Goal: Information Seeking & Learning: Learn about a topic

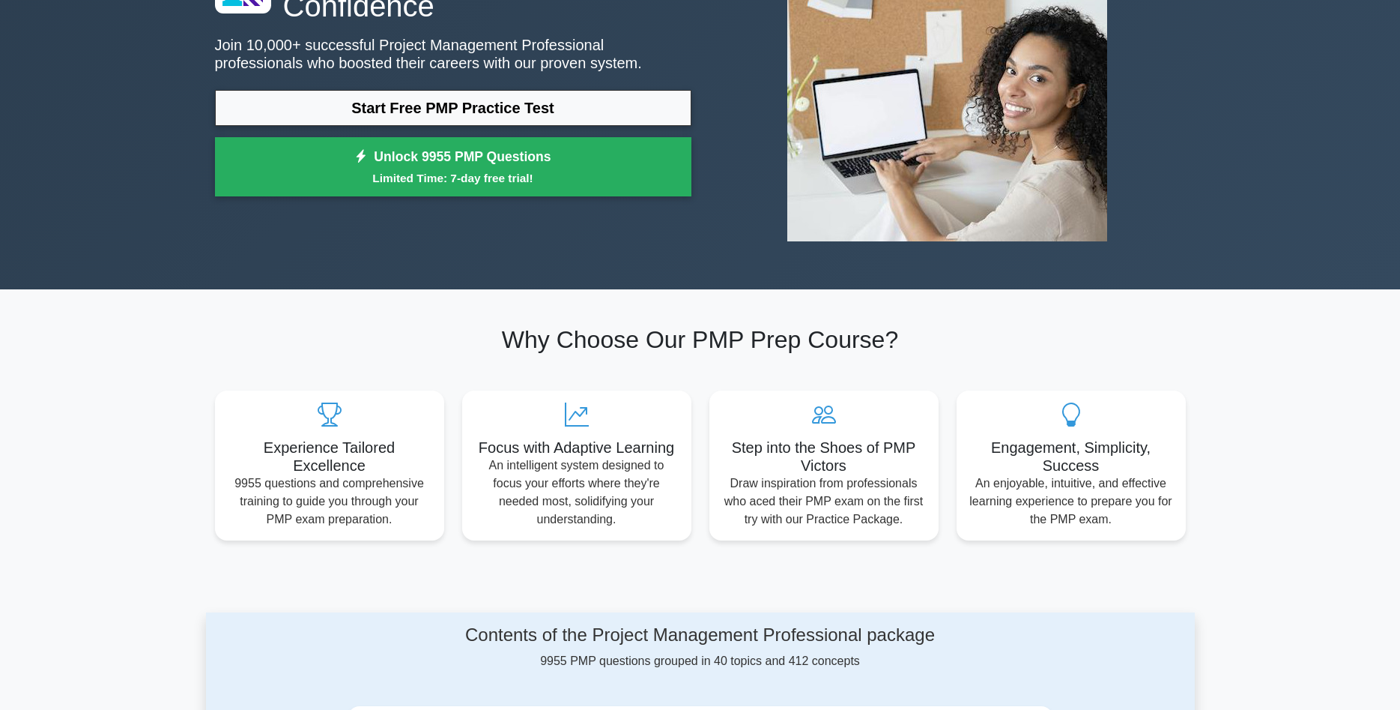
scroll to position [76, 0]
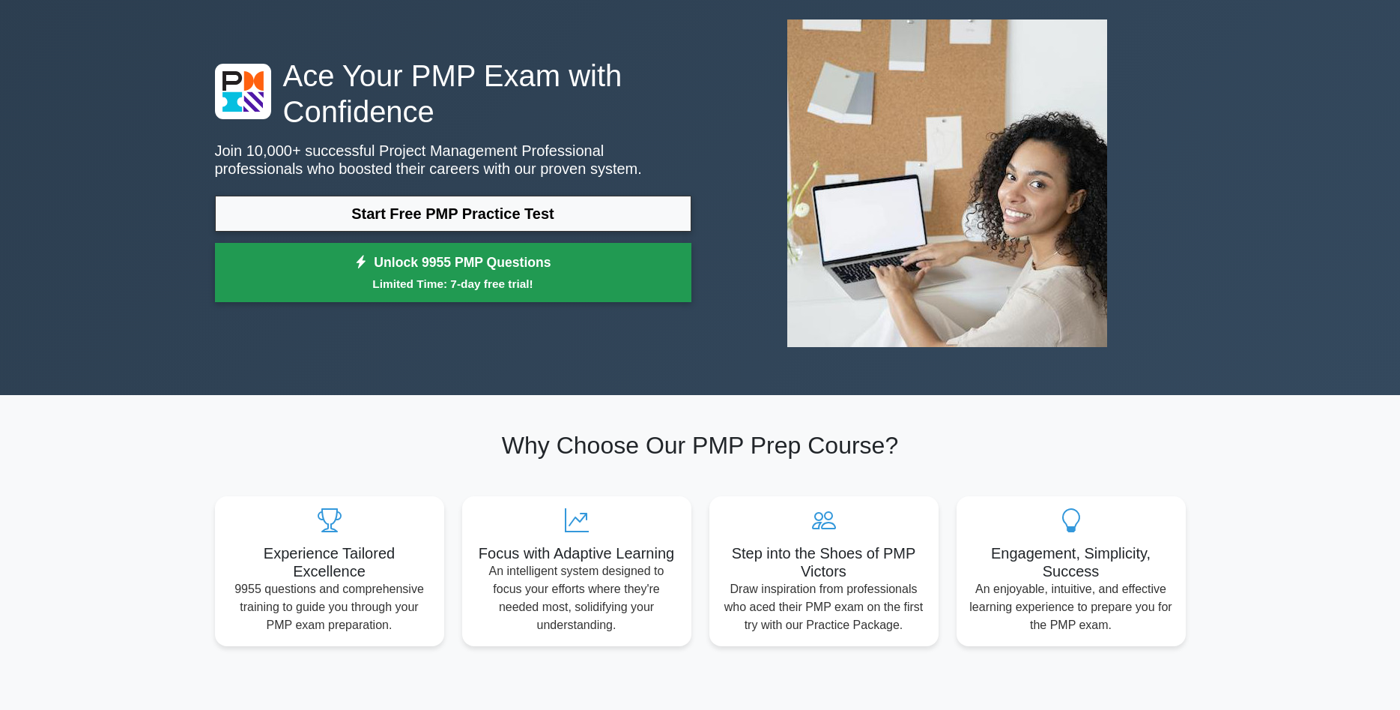
click at [573, 277] on small "Limited Time: 7-day free trial!" at bounding box center [453, 283] width 439 height 17
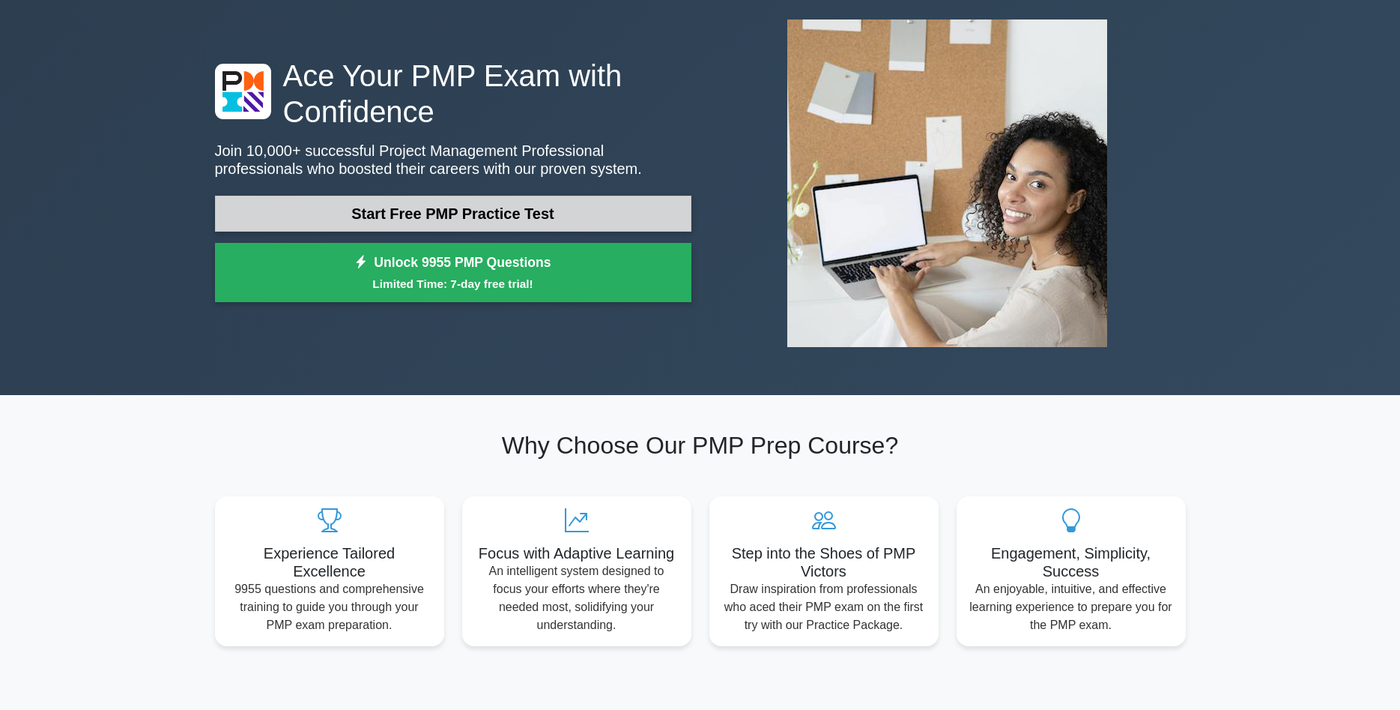
click at [532, 220] on link "Start Free PMP Practice Test" at bounding box center [453, 214] width 477 height 36
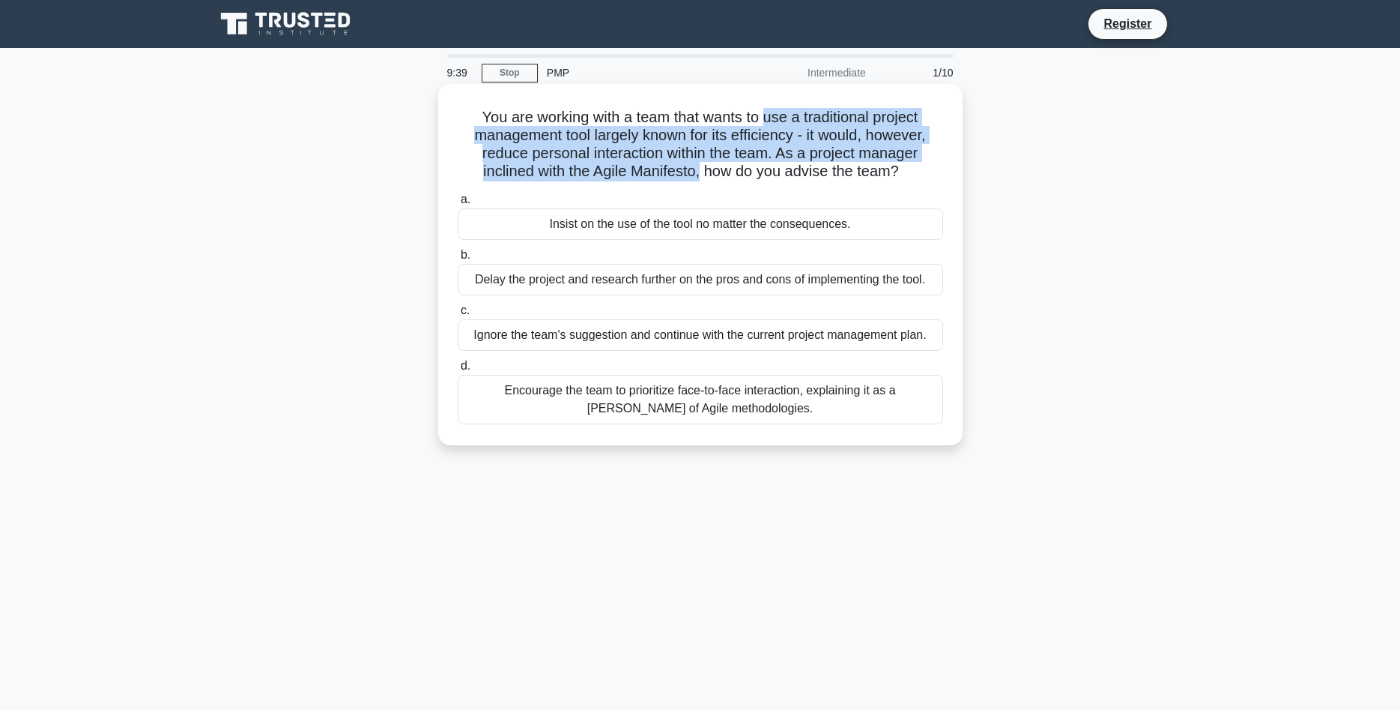
drag, startPoint x: 765, startPoint y: 118, endPoint x: 699, endPoint y: 181, distance: 91.2
click at [699, 181] on h5 "You are working with a team that wants to use a traditional project management …" at bounding box center [700, 144] width 489 height 73
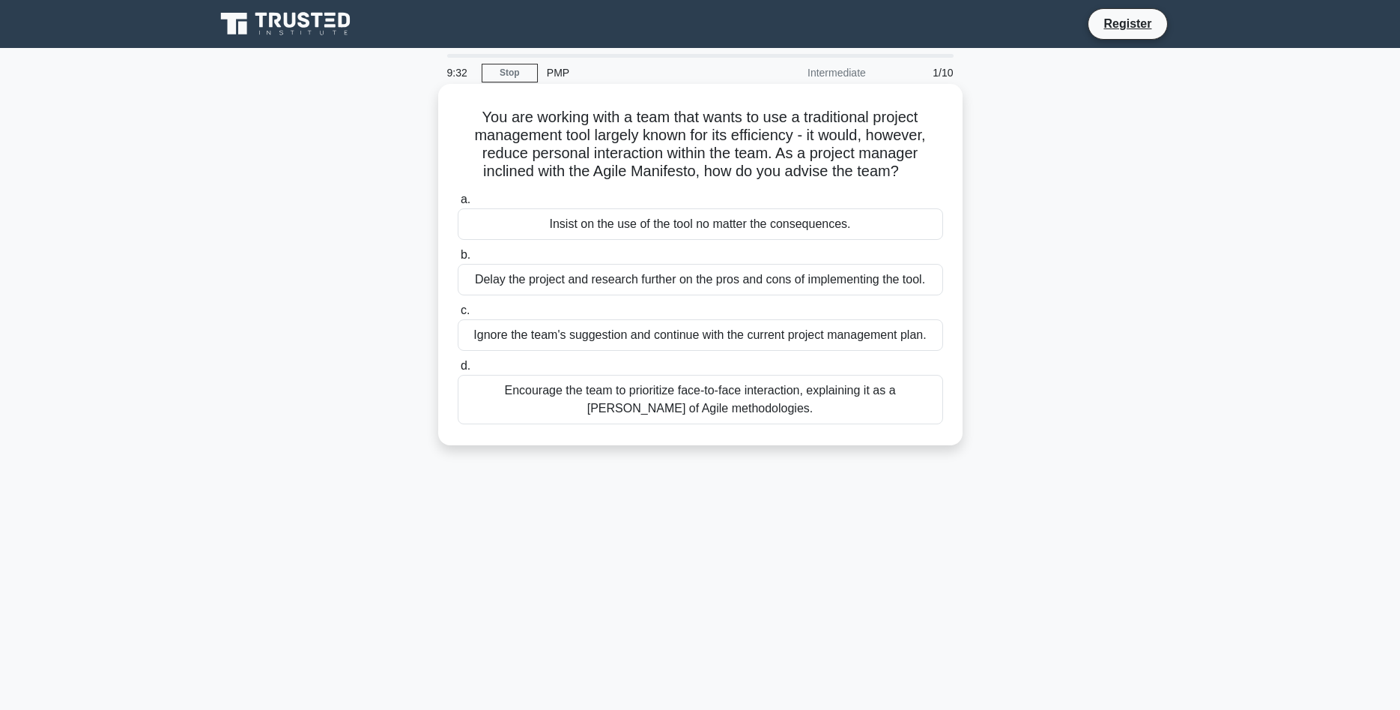
click at [592, 399] on div "Encourage the team to prioritize face-to-face interaction, explaining it as a t…" at bounding box center [701, 399] width 486 height 49
click at [458, 371] on input "d. Encourage the team to prioritize face-to-face interaction, explaining it as …" at bounding box center [458, 366] width 0 height 10
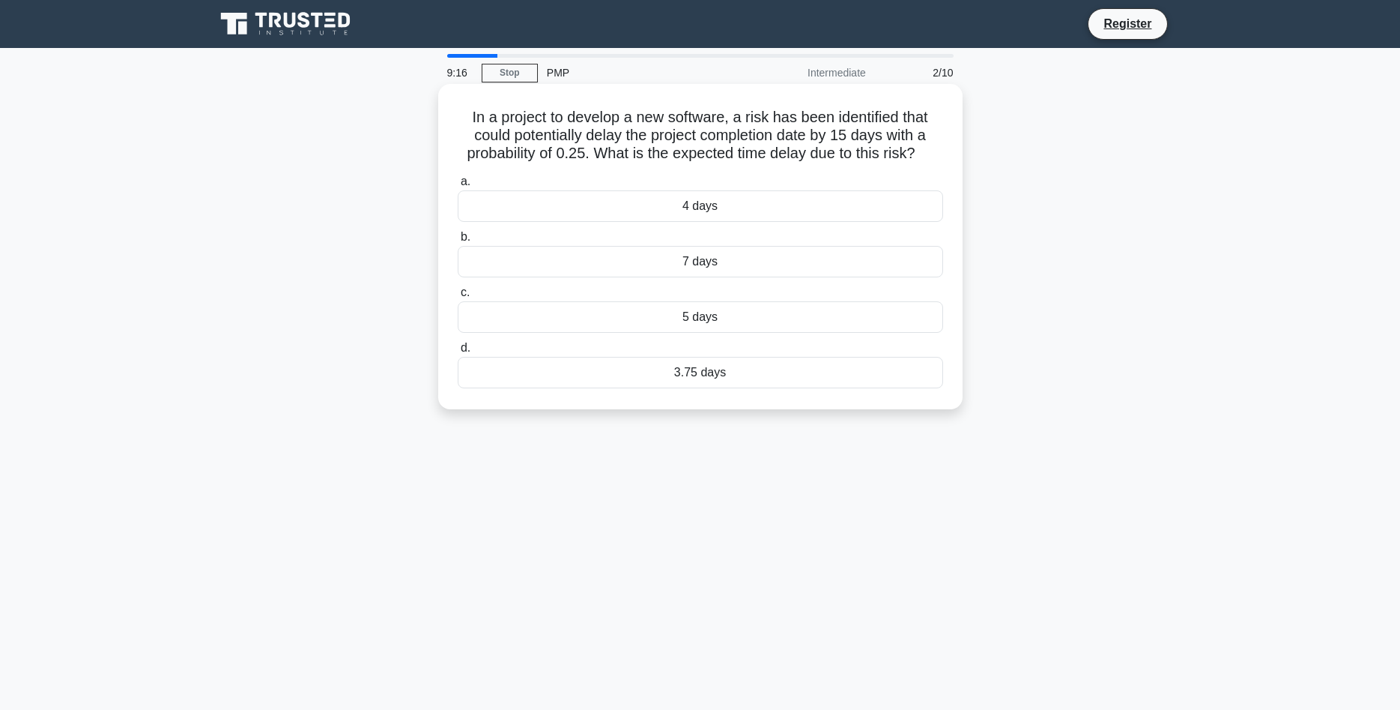
drag, startPoint x: 472, startPoint y: 118, endPoint x: 926, endPoint y: 149, distance: 455.2
click at [926, 149] on h5 "In a project to develop a new software, a risk has been identified that could p…" at bounding box center [700, 135] width 489 height 55
click at [722, 273] on div "7 days" at bounding box center [701, 261] width 486 height 31
click at [458, 242] on input "b. 7 days" at bounding box center [458, 237] width 0 height 10
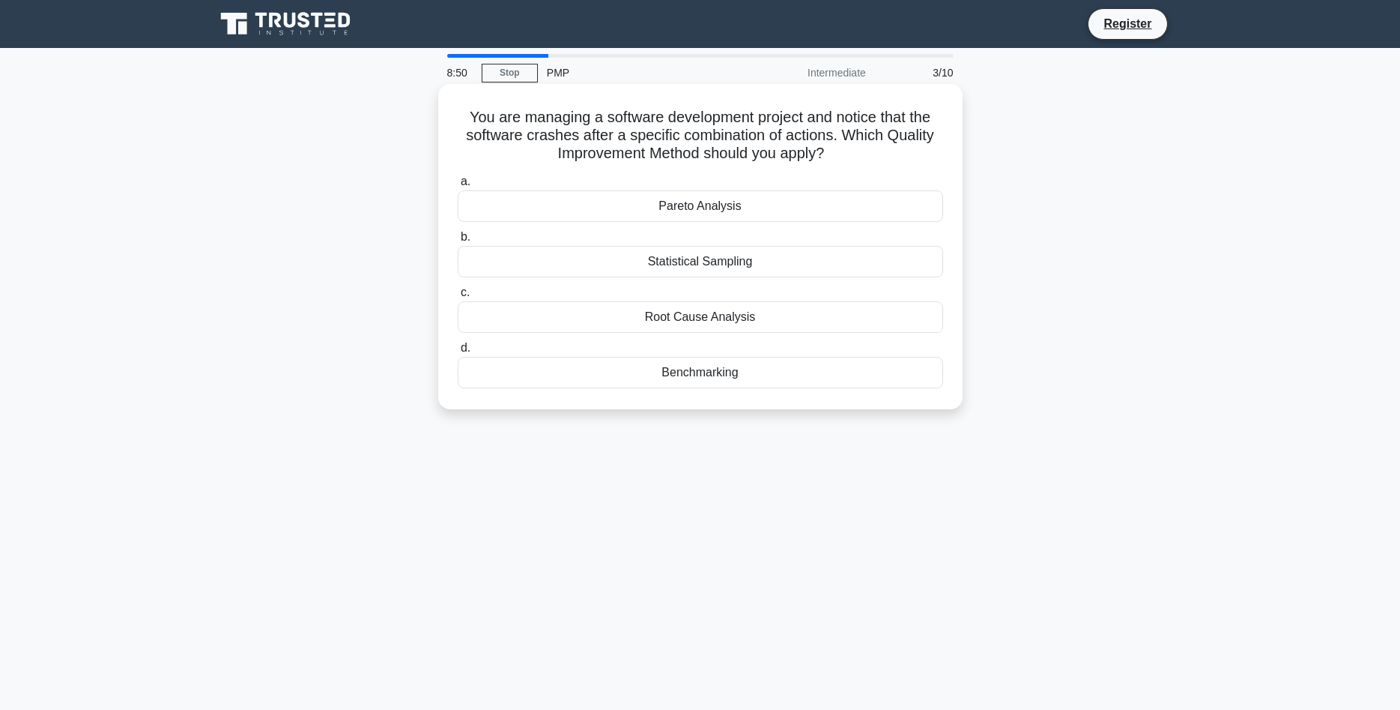
click at [774, 322] on div "Root Cause Analysis" at bounding box center [701, 316] width 486 height 31
click at [458, 297] on input "c. Root Cause Analysis" at bounding box center [458, 293] width 0 height 10
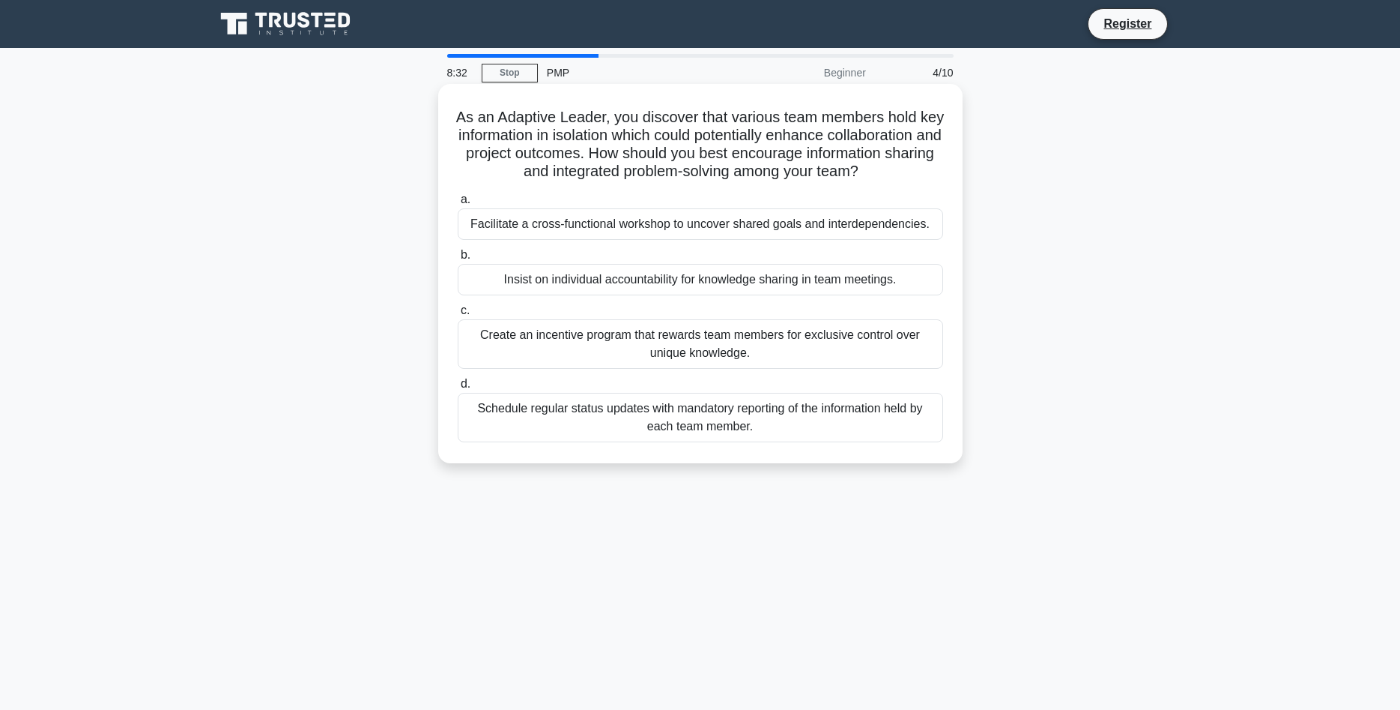
click at [734, 421] on div "Schedule regular status updates with mandatory reporting of the information hel…" at bounding box center [701, 417] width 486 height 49
click at [458, 389] on input "d. Schedule regular status updates with mandatory reporting of the information …" at bounding box center [458, 384] width 0 height 10
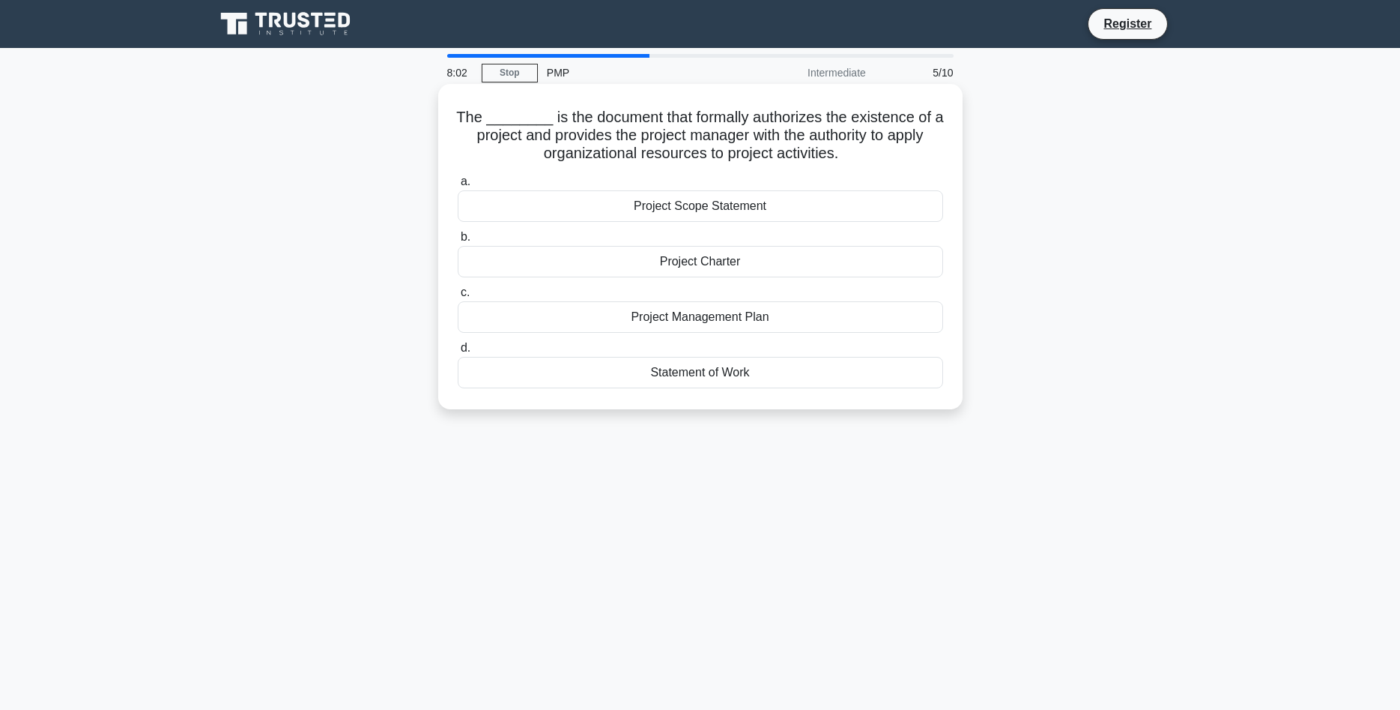
click at [719, 320] on div "Project Management Plan" at bounding box center [701, 316] width 486 height 31
click at [458, 297] on input "c. Project Management Plan" at bounding box center [458, 293] width 0 height 10
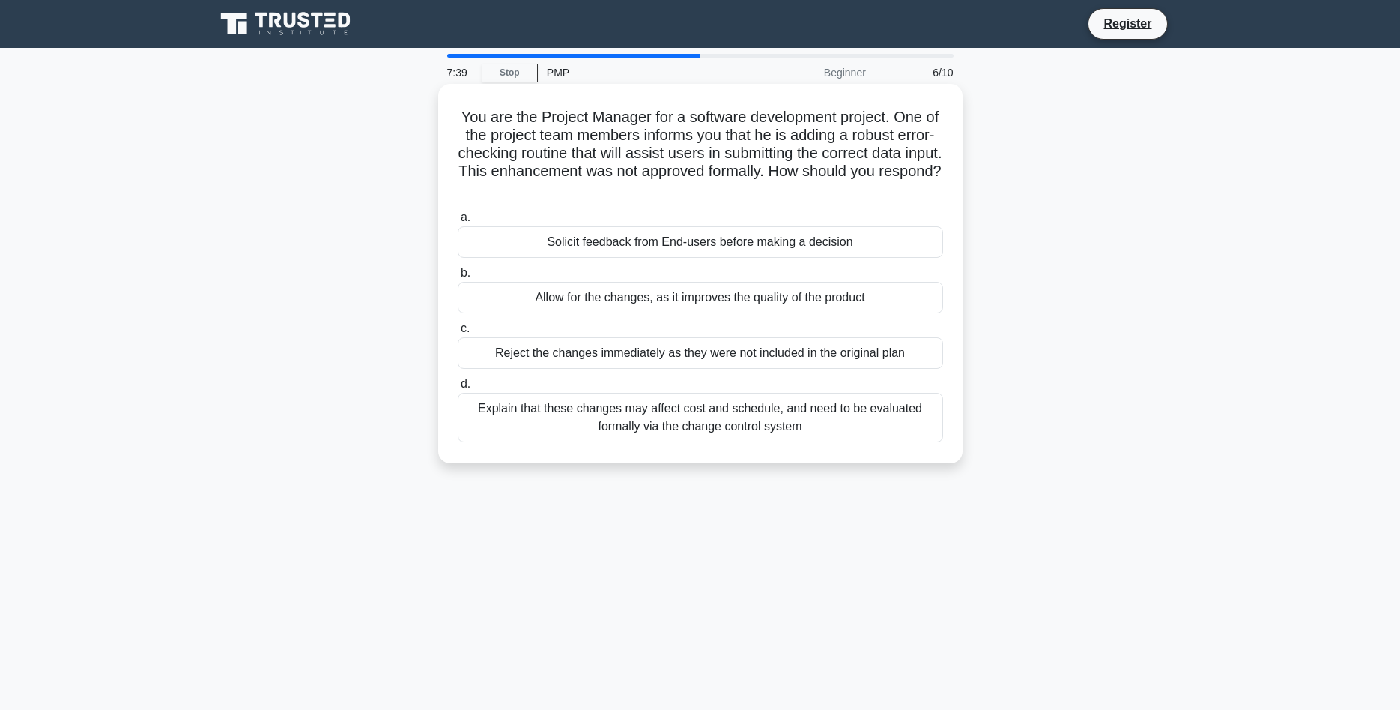
click at [589, 362] on div "Reject the changes immediately as they were not included in the original plan" at bounding box center [701, 352] width 486 height 31
click at [458, 333] on input "c. Reject the changes immediately as they were not included in the original plan" at bounding box center [458, 329] width 0 height 10
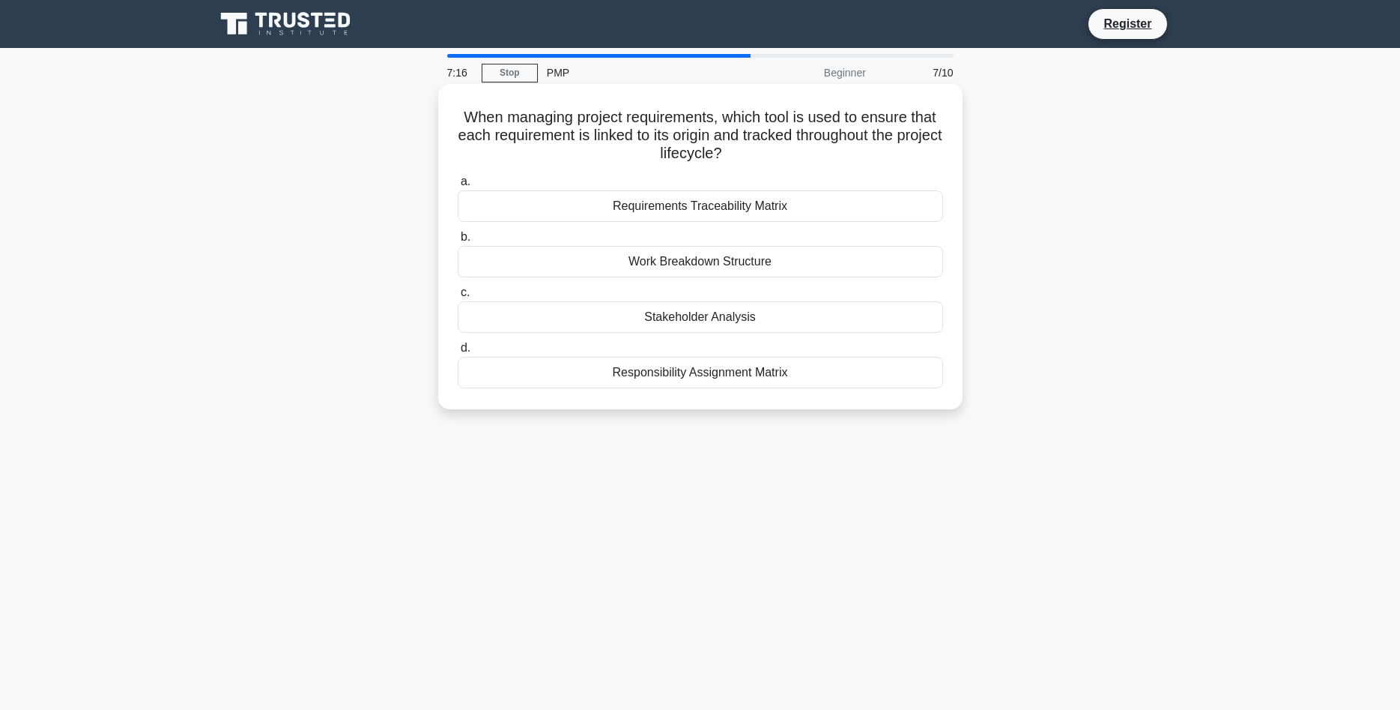
click at [729, 211] on div "Requirements Traceability Matrix" at bounding box center [701, 205] width 486 height 31
click at [458, 187] on input "a. Requirements Traceability Matrix" at bounding box center [458, 182] width 0 height 10
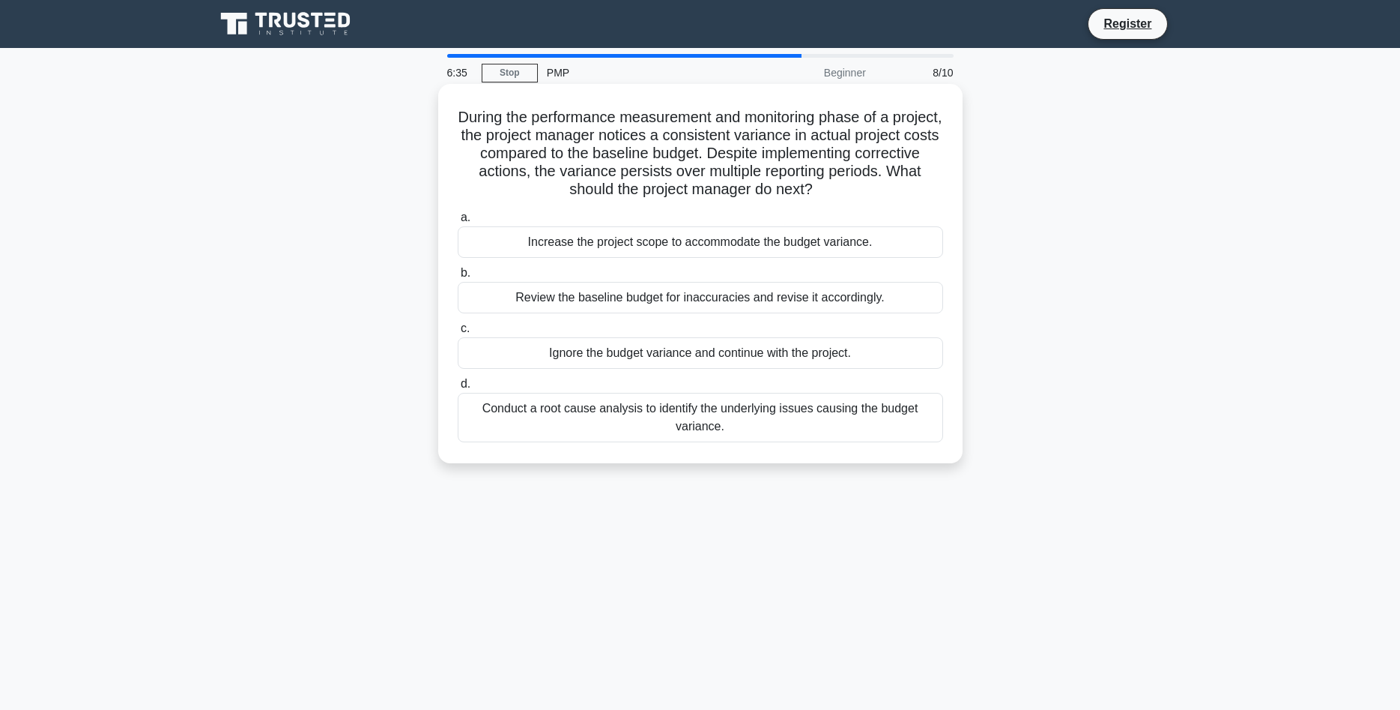
click at [596, 300] on div "Review the baseline budget for inaccuracies and revise it accordingly." at bounding box center [701, 297] width 486 height 31
click at [458, 278] on input "b. Review the baseline budget for inaccuracies and revise it accordingly." at bounding box center [458, 273] width 0 height 10
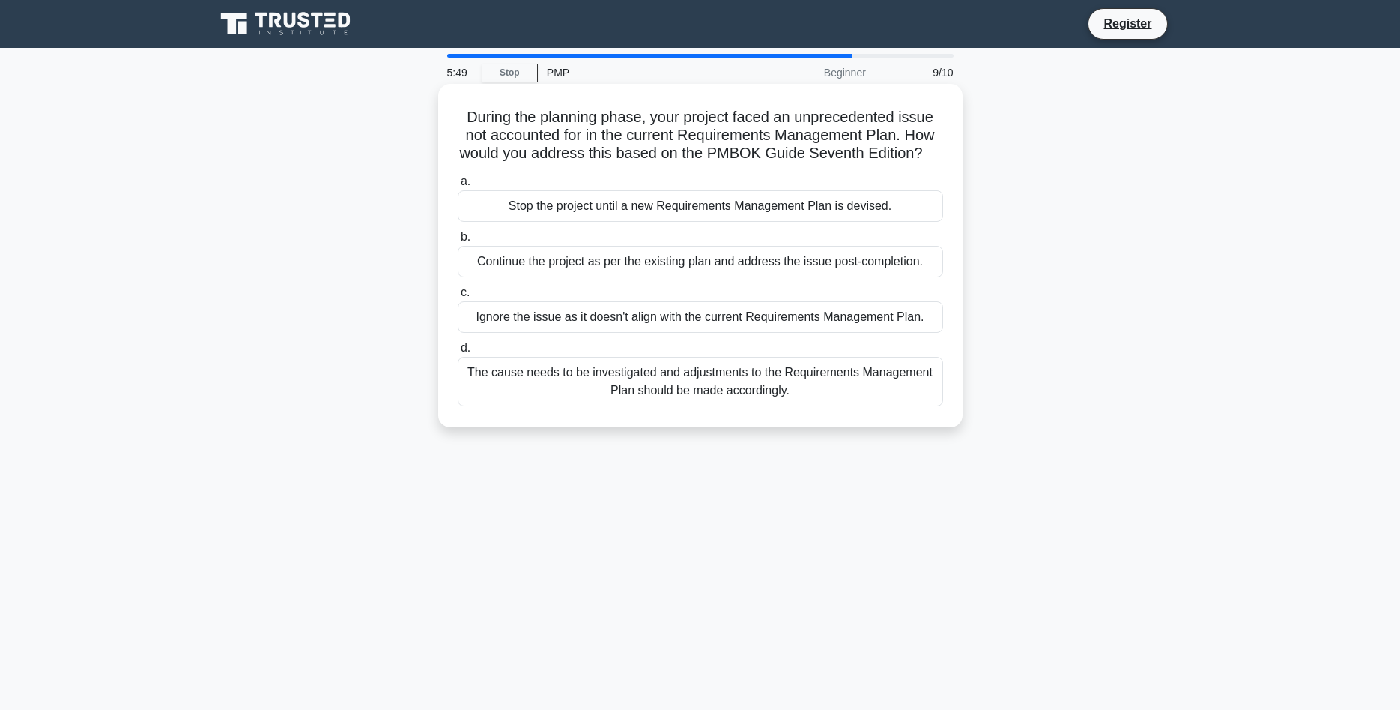
click at [695, 211] on div "Stop the project until a new Requirements Management Plan is devised." at bounding box center [701, 205] width 486 height 31
click at [458, 187] on input "a. Stop the project until a new Requirements Management Plan is devised." at bounding box center [458, 182] width 0 height 10
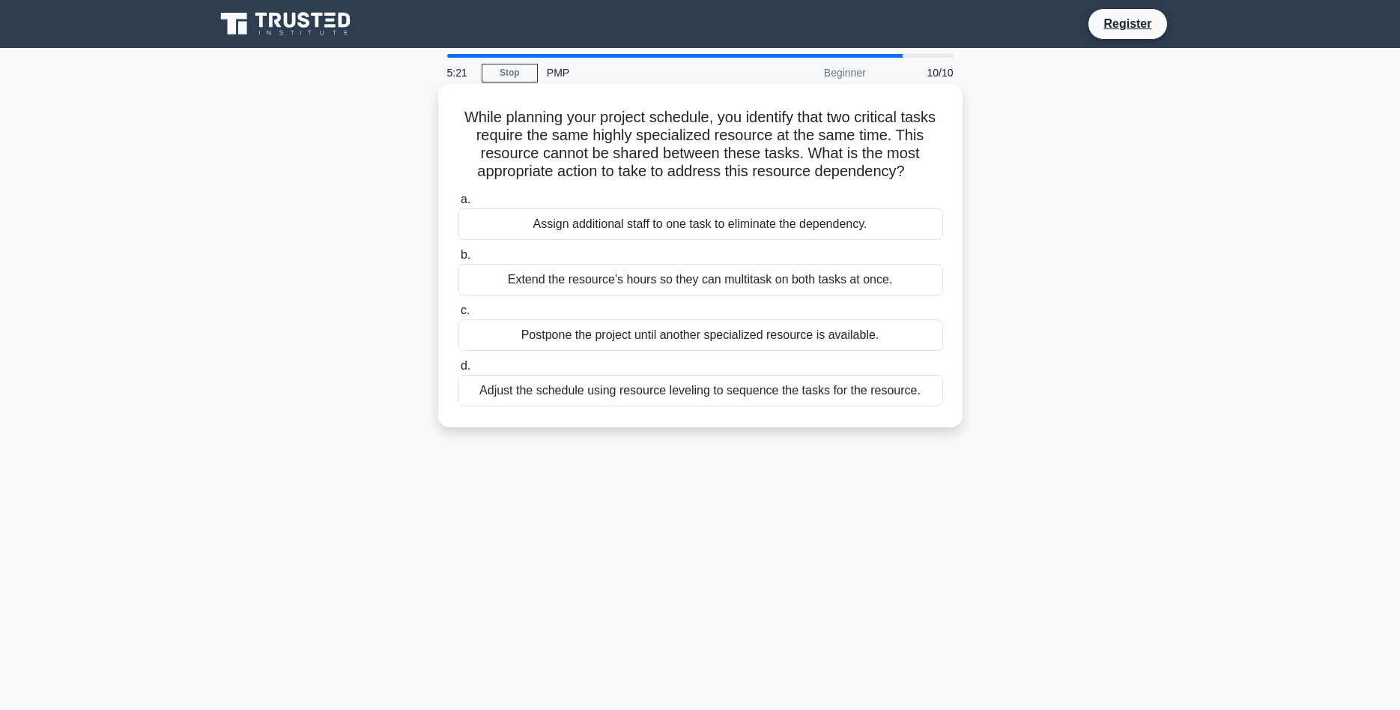
click at [686, 408] on div "a. Assign additional staff to one task to eliminate the dependency. b. Extend t…" at bounding box center [701, 298] width 504 height 222
click at [686, 398] on div "Adjust the schedule using resource leveling to sequence the tasks for the resou…" at bounding box center [701, 390] width 486 height 31
click at [458, 371] on input "d. Adjust the schedule using resource leveling to sequence the tasks for the re…" at bounding box center [458, 366] width 0 height 10
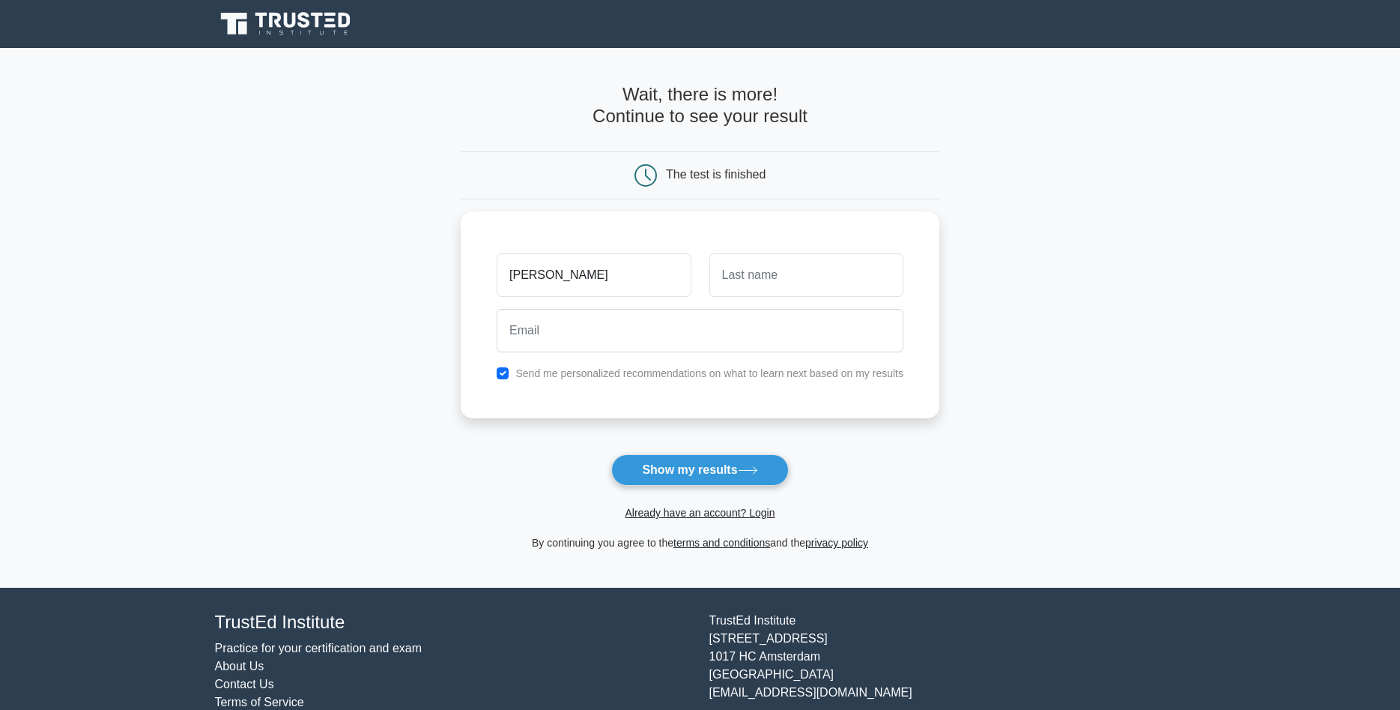
type input "[PERSON_NAME]"
click at [731, 327] on input "email" at bounding box center [700, 326] width 407 height 43
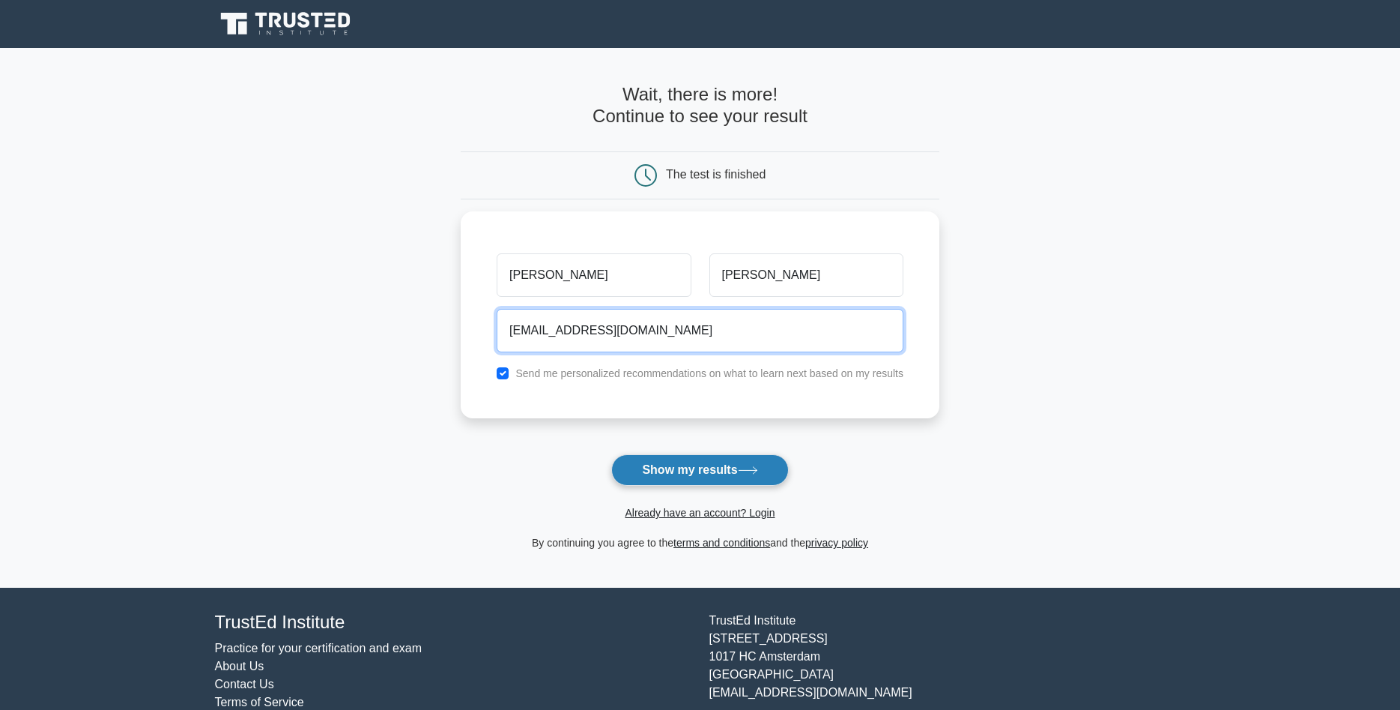
type input "[EMAIL_ADDRESS][DOMAIN_NAME]"
click at [674, 464] on button "Show my results" at bounding box center [699, 469] width 177 height 31
